Goal: Task Accomplishment & Management: Manage account settings

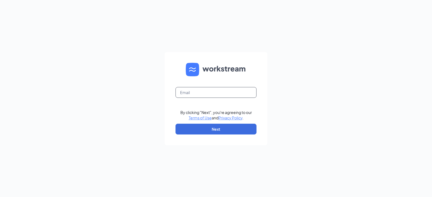
click at [206, 94] on input "text" at bounding box center [216, 92] width 81 height 11
type input "[PERSON_NAME][EMAIL_ADDRESS][PERSON_NAME][DOMAIN_NAME]"
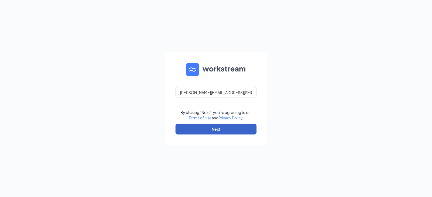
click at [219, 128] on button "Next" at bounding box center [216, 129] width 81 height 11
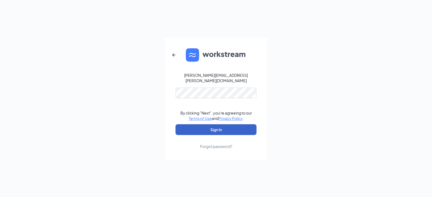
click at [213, 130] on button "Sign In" at bounding box center [216, 130] width 81 height 11
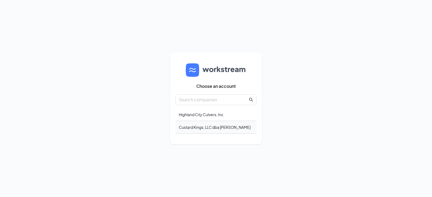
click at [215, 128] on div "Custard Kings, LLC dba Culver's" at bounding box center [216, 127] width 81 height 13
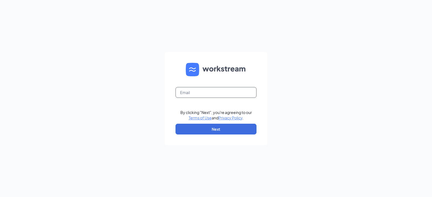
click at [208, 92] on input "text" at bounding box center [216, 92] width 81 height 11
type input "[PERSON_NAME][EMAIL_ADDRESS][PERSON_NAME][DOMAIN_NAME]"
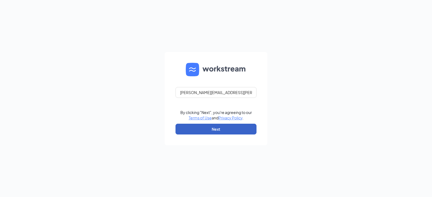
drag, startPoint x: 218, startPoint y: 128, endPoint x: 228, endPoint y: 123, distance: 10.9
click at [218, 128] on button "Next" at bounding box center [216, 129] width 81 height 11
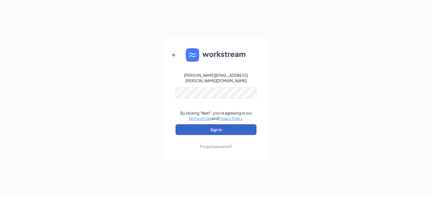
click at [227, 130] on button "Sign In" at bounding box center [216, 130] width 81 height 11
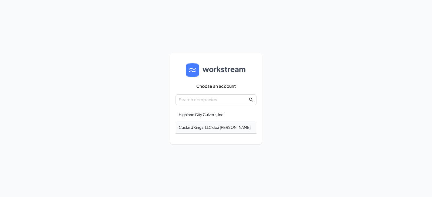
click at [195, 129] on div "Custard Kings, LLC dba Culver's" at bounding box center [216, 127] width 81 height 13
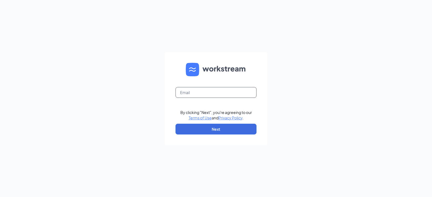
click at [218, 92] on input "text" at bounding box center [216, 92] width 81 height 11
type input "[PERSON_NAME][EMAIL_ADDRESS][PERSON_NAME][DOMAIN_NAME]"
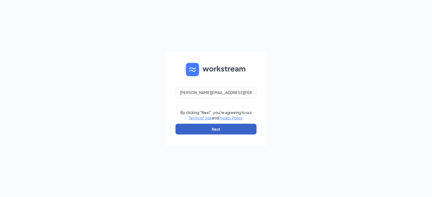
click at [228, 130] on button "Next" at bounding box center [216, 129] width 81 height 11
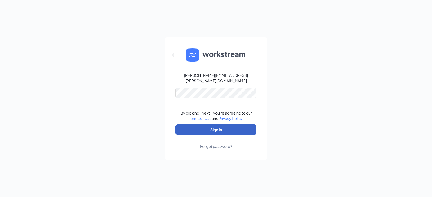
click at [219, 129] on button "Sign In" at bounding box center [216, 130] width 81 height 11
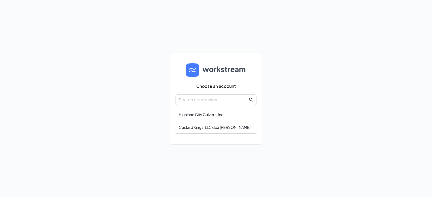
click at [199, 127] on div "Custard Kings, LLC dba Culver's" at bounding box center [216, 127] width 81 height 13
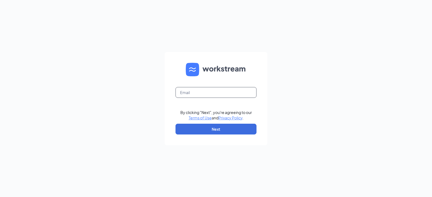
click at [223, 93] on input "text" at bounding box center [216, 92] width 81 height 11
type input "[PERSON_NAME][EMAIL_ADDRESS][PERSON_NAME][DOMAIN_NAME]"
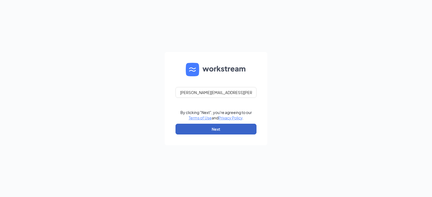
click at [227, 128] on button "Next" at bounding box center [216, 129] width 81 height 11
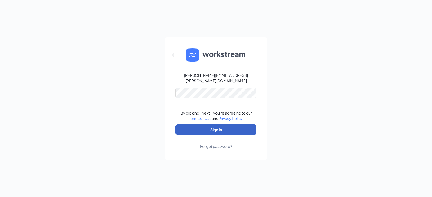
click at [227, 125] on button "Sign In" at bounding box center [216, 130] width 81 height 11
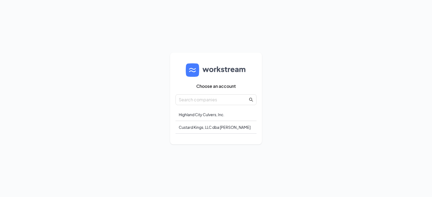
click at [207, 129] on div "Custard Kings, LLC dba [PERSON_NAME]" at bounding box center [216, 127] width 81 height 13
